Goal: Transaction & Acquisition: Book appointment/travel/reservation

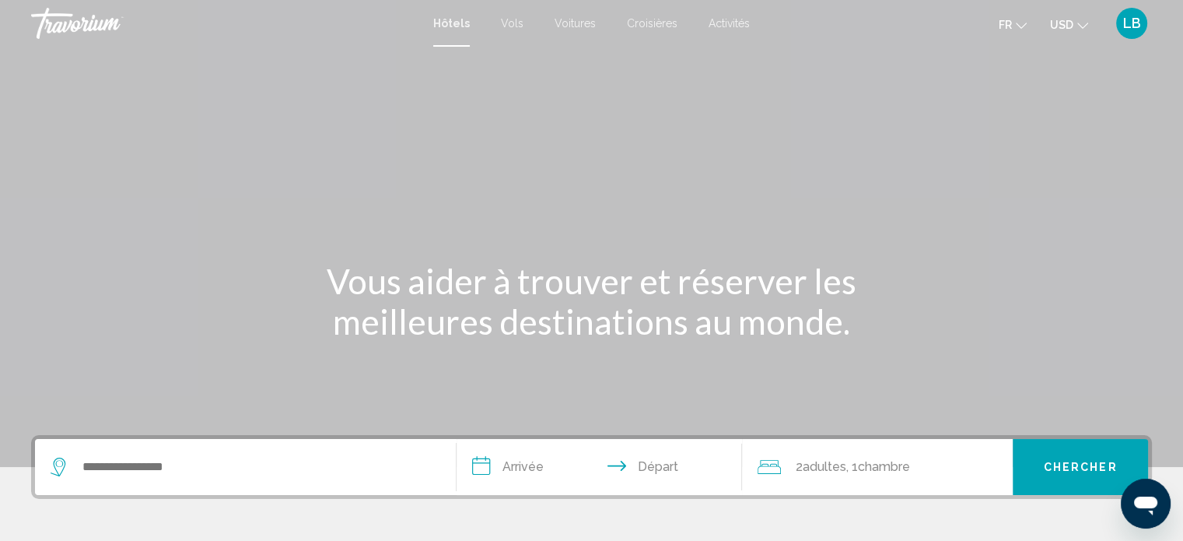
click at [644, 23] on span "Croisières" at bounding box center [652, 23] width 51 height 12
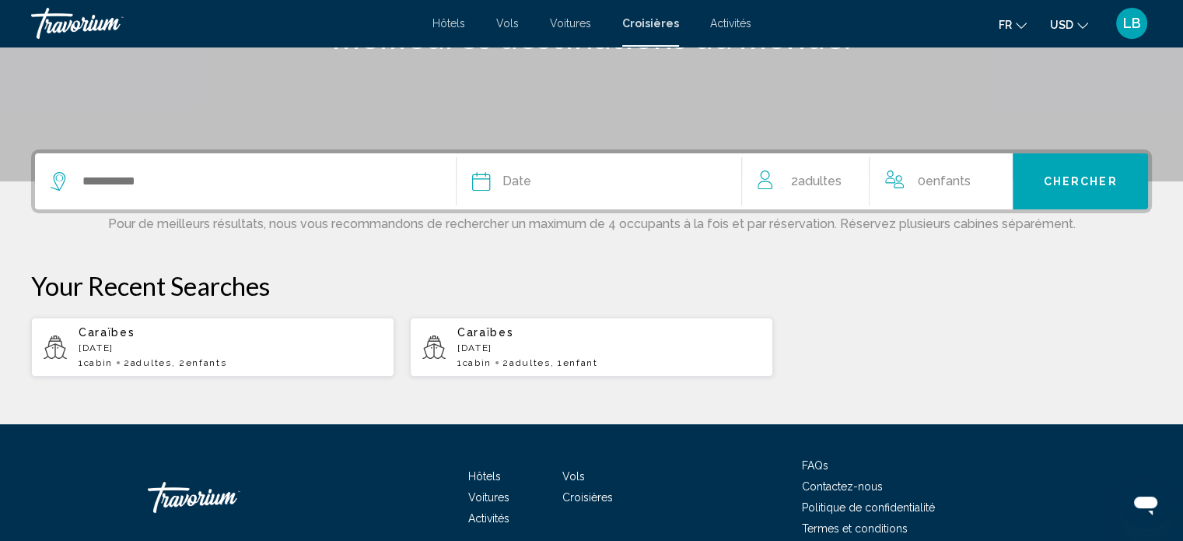
scroll to position [240, 0]
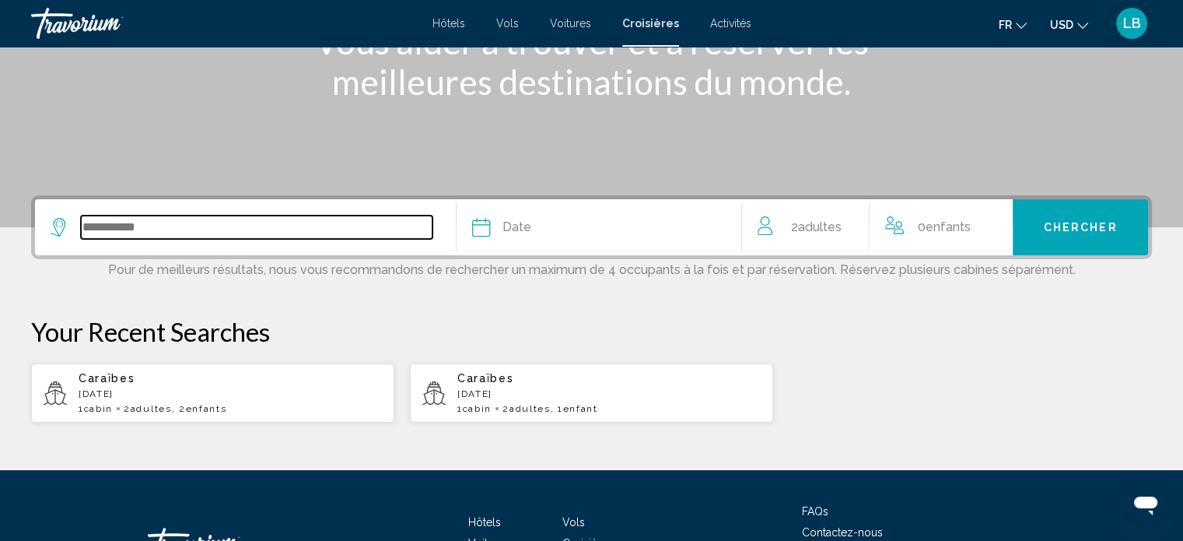
click at [118, 233] on input "Search widget" at bounding box center [257, 227] width 352 height 23
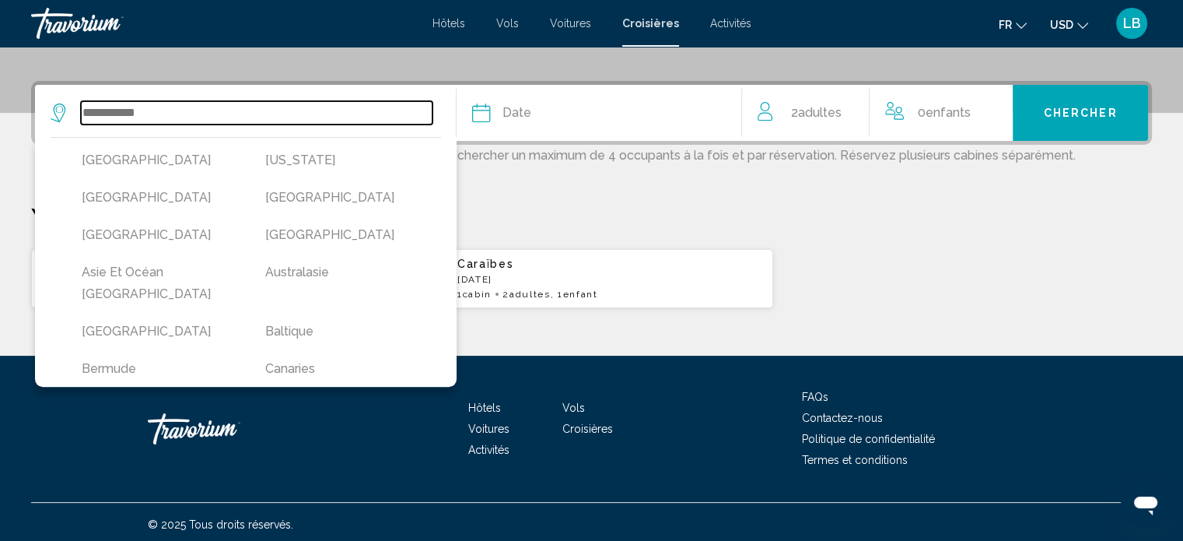
scroll to position [358, 0]
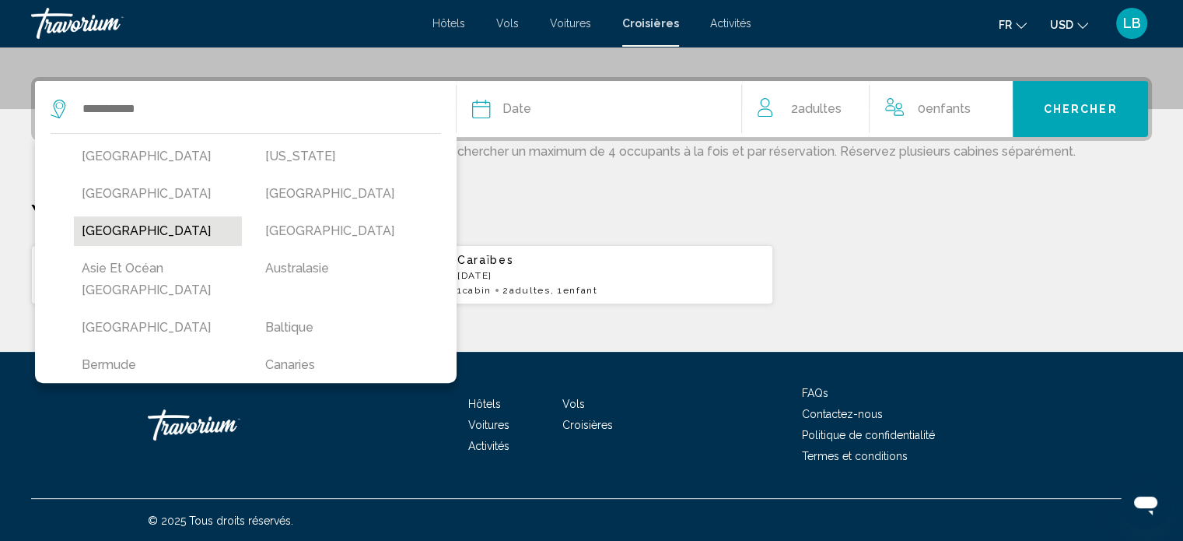
click at [121, 226] on button "[GEOGRAPHIC_DATA]" at bounding box center [158, 231] width 168 height 30
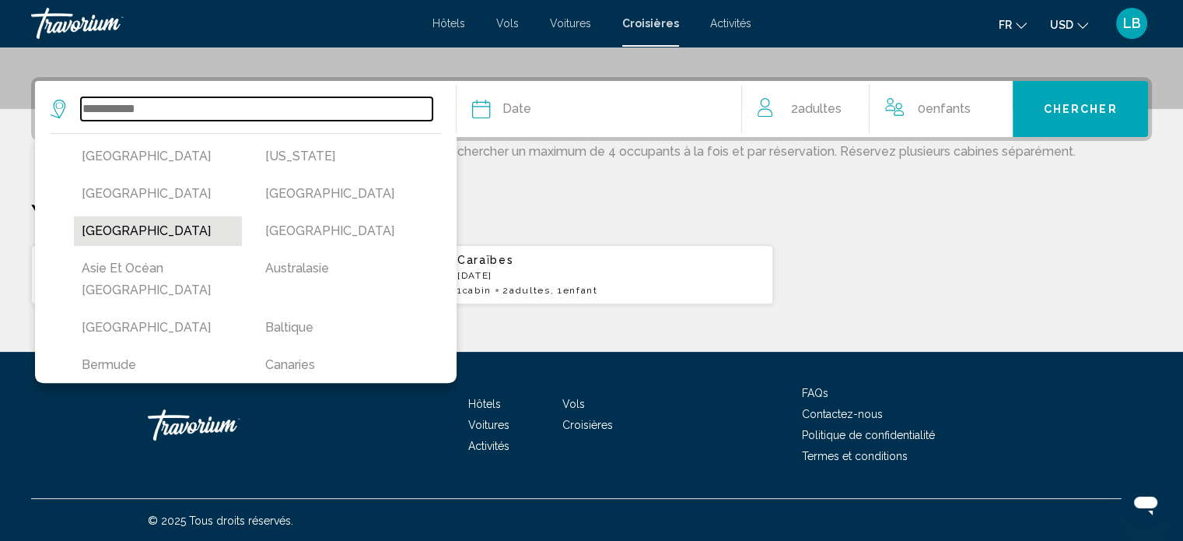
type input "**********"
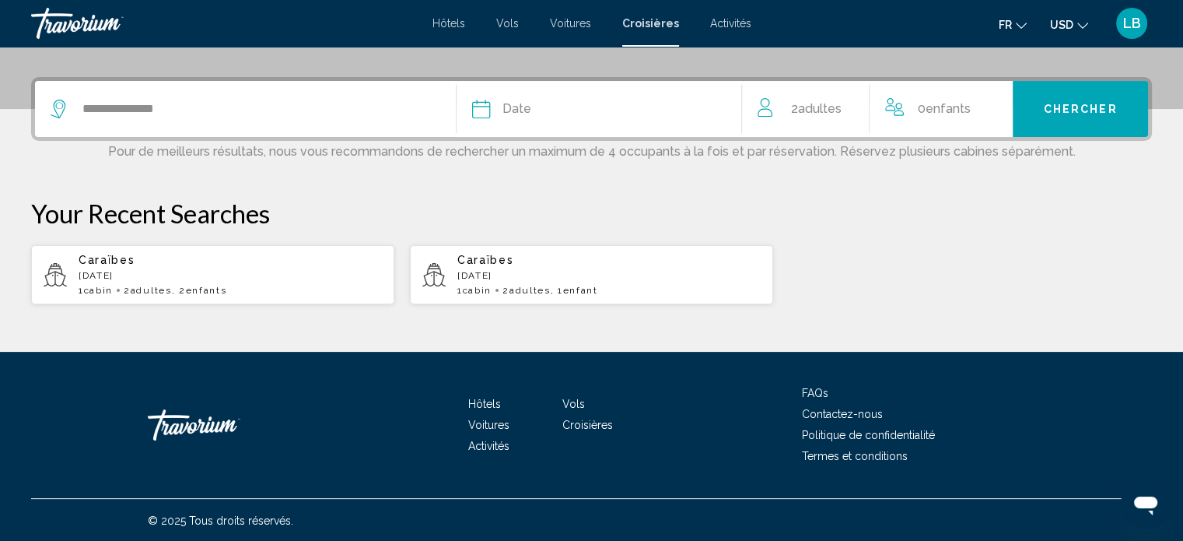
click at [485, 108] on icon "Search widget" at bounding box center [481, 109] width 19 height 19
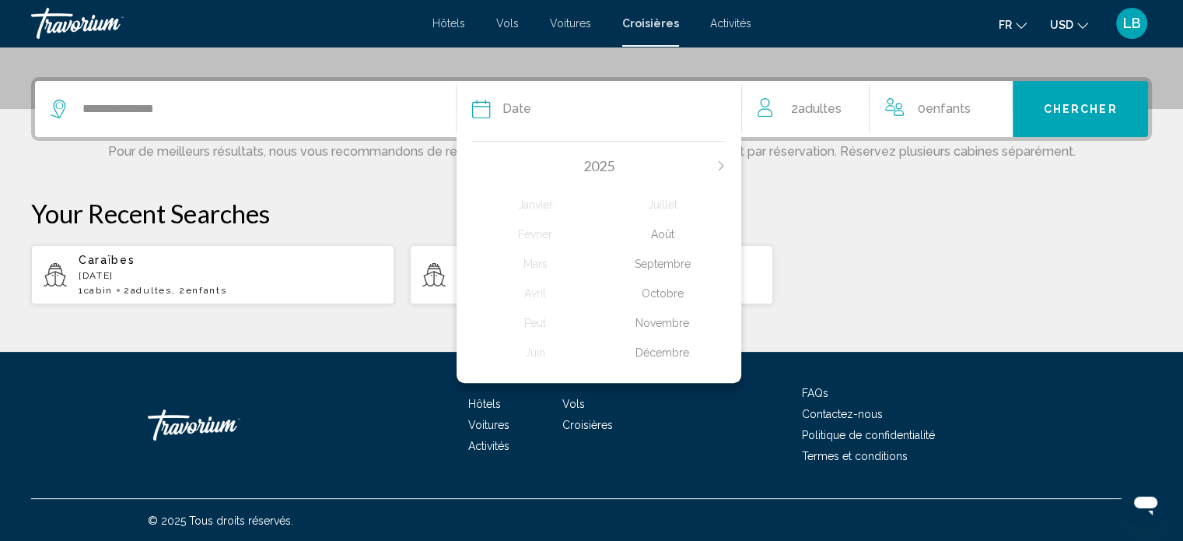
click at [661, 297] on div "Octobre" at bounding box center [662, 293] width 127 height 28
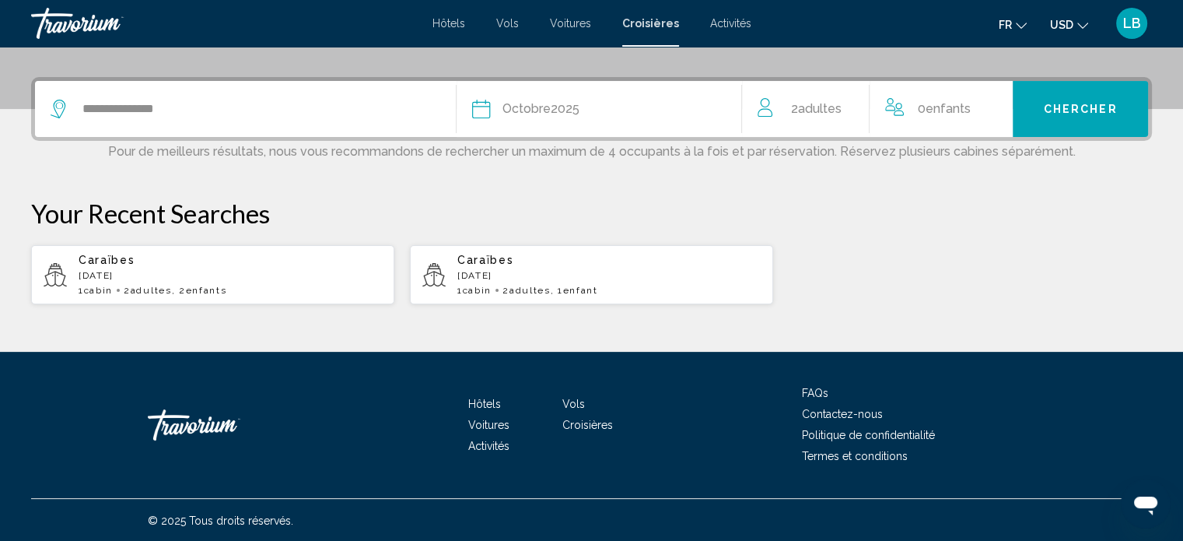
click at [942, 103] on span "Enfants" at bounding box center [948, 108] width 45 height 15
click at [1000, 103] on icon "Increment children" at bounding box center [1000, 106] width 14 height 14
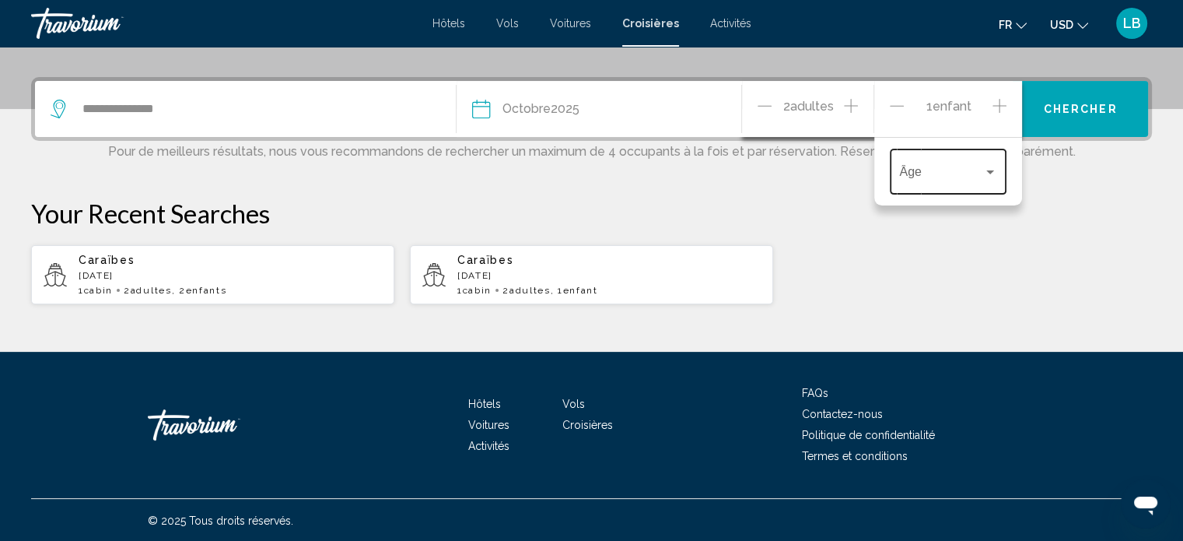
click at [990, 163] on div "Âge" at bounding box center [948, 169] width 98 height 49
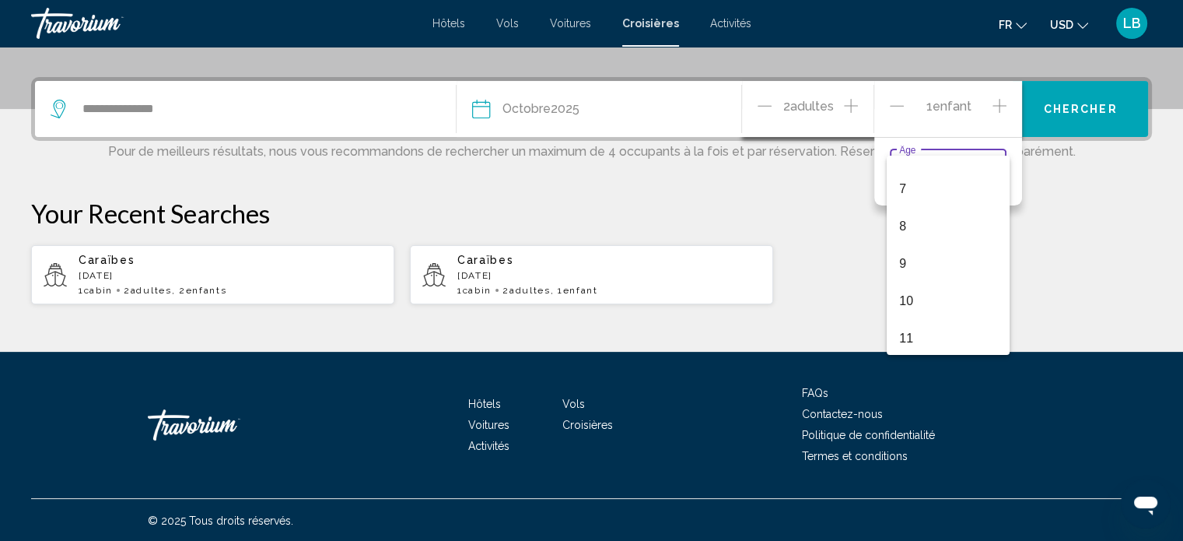
scroll to position [249, 0]
click at [925, 339] on span "11" at bounding box center [948, 335] width 98 height 37
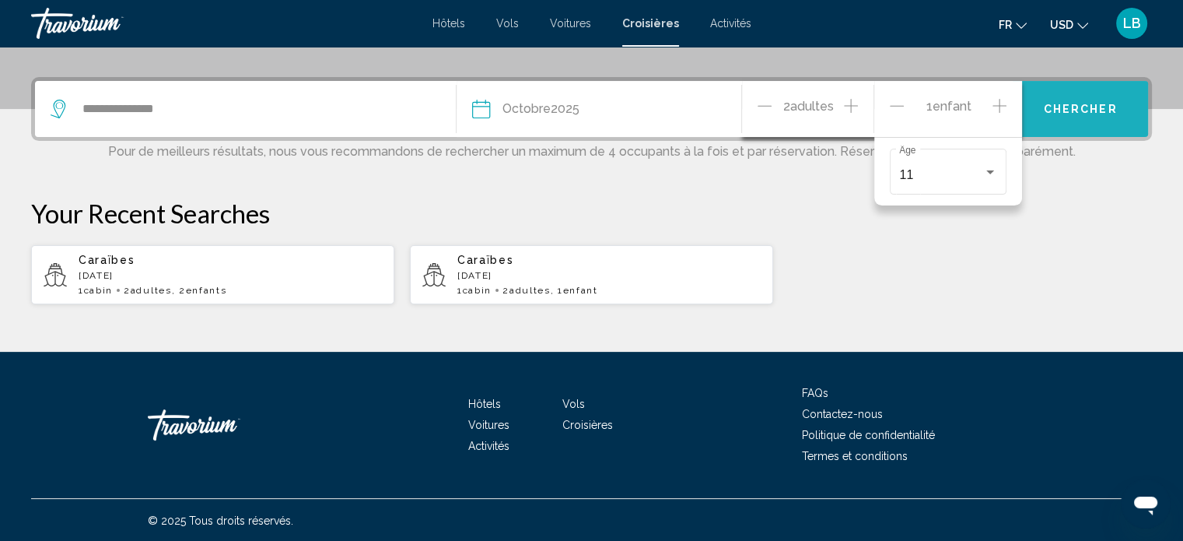
click at [1102, 105] on span "Chercher" at bounding box center [1081, 109] width 74 height 12
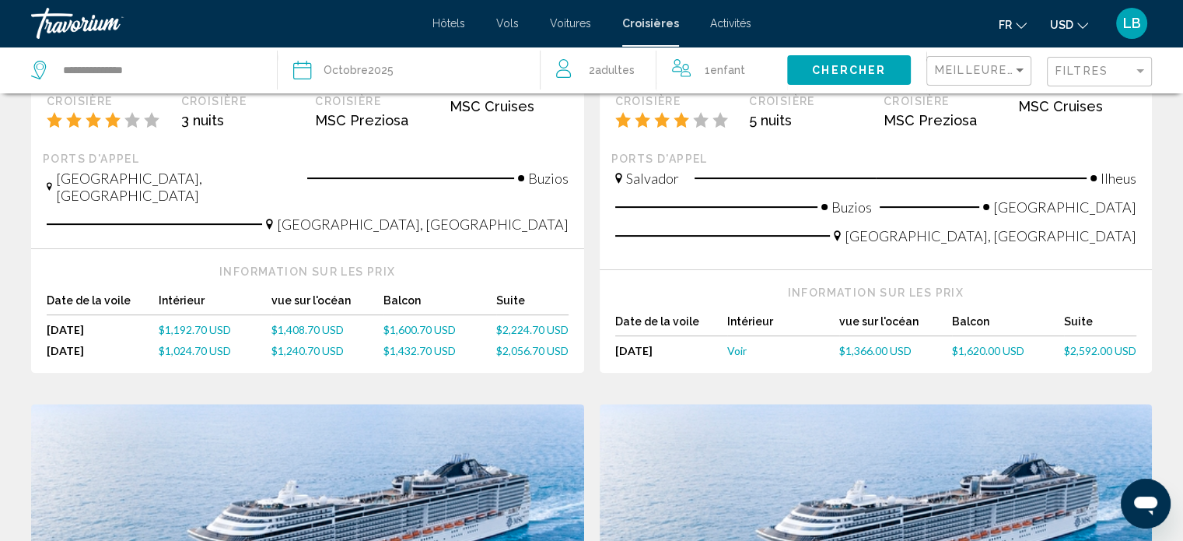
scroll to position [406, 0]
